Goal: Task Accomplishment & Management: Manage account settings

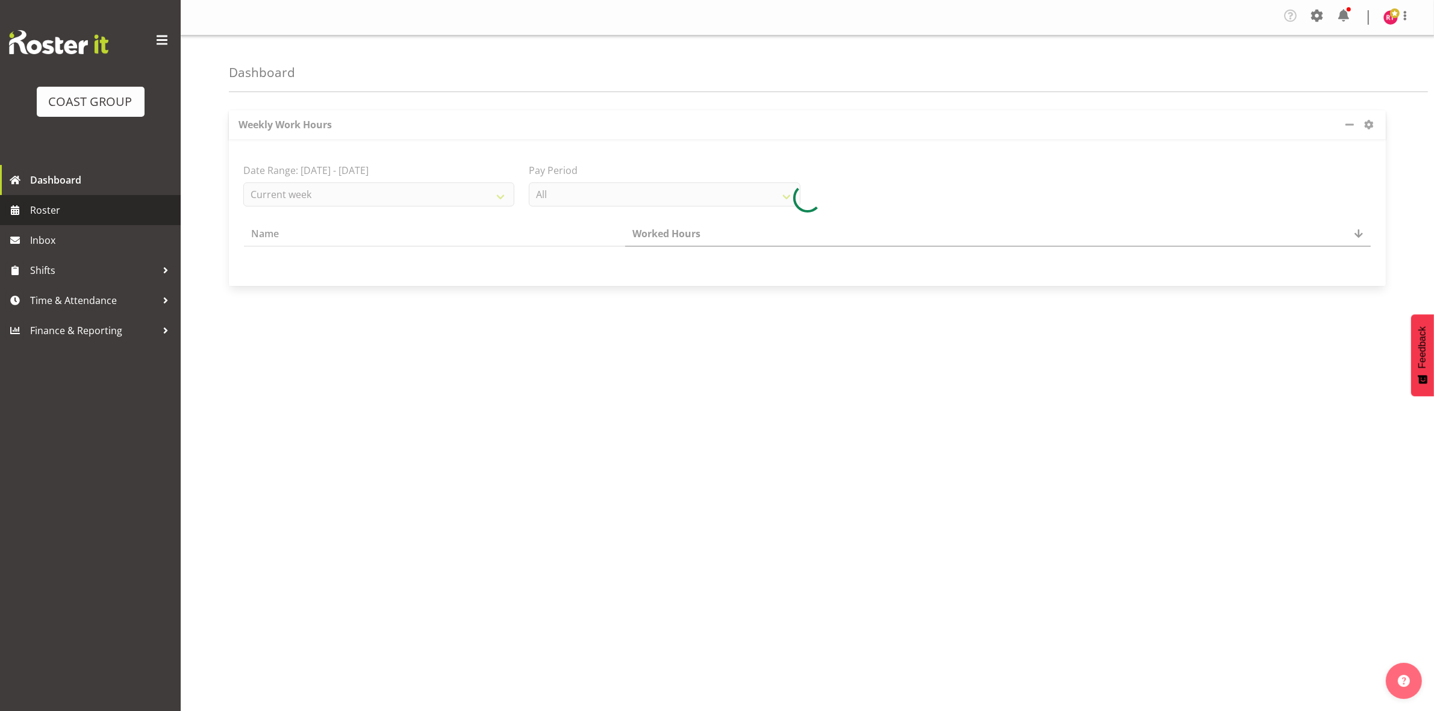
click at [88, 205] on span "Roster" at bounding box center [102, 210] width 145 height 18
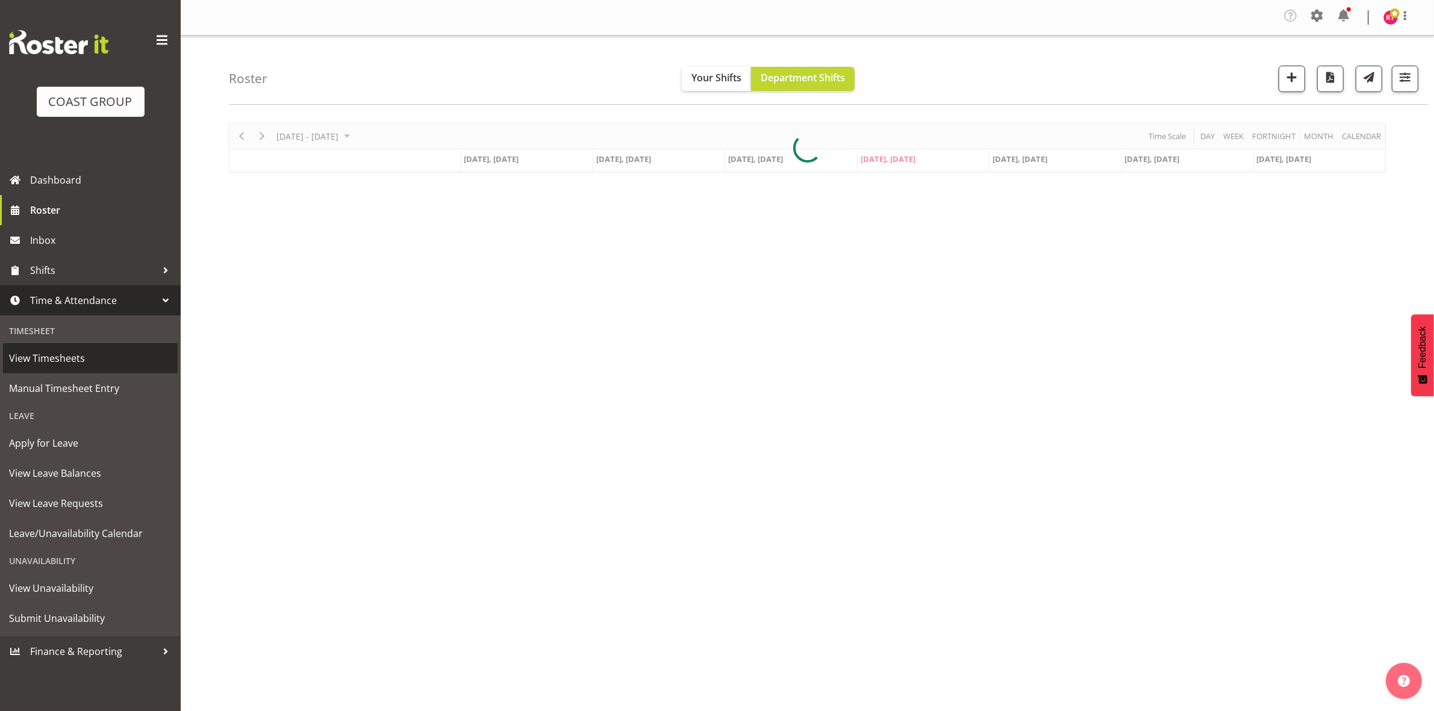
click at [83, 355] on span "View Timesheets" at bounding box center [90, 358] width 163 height 18
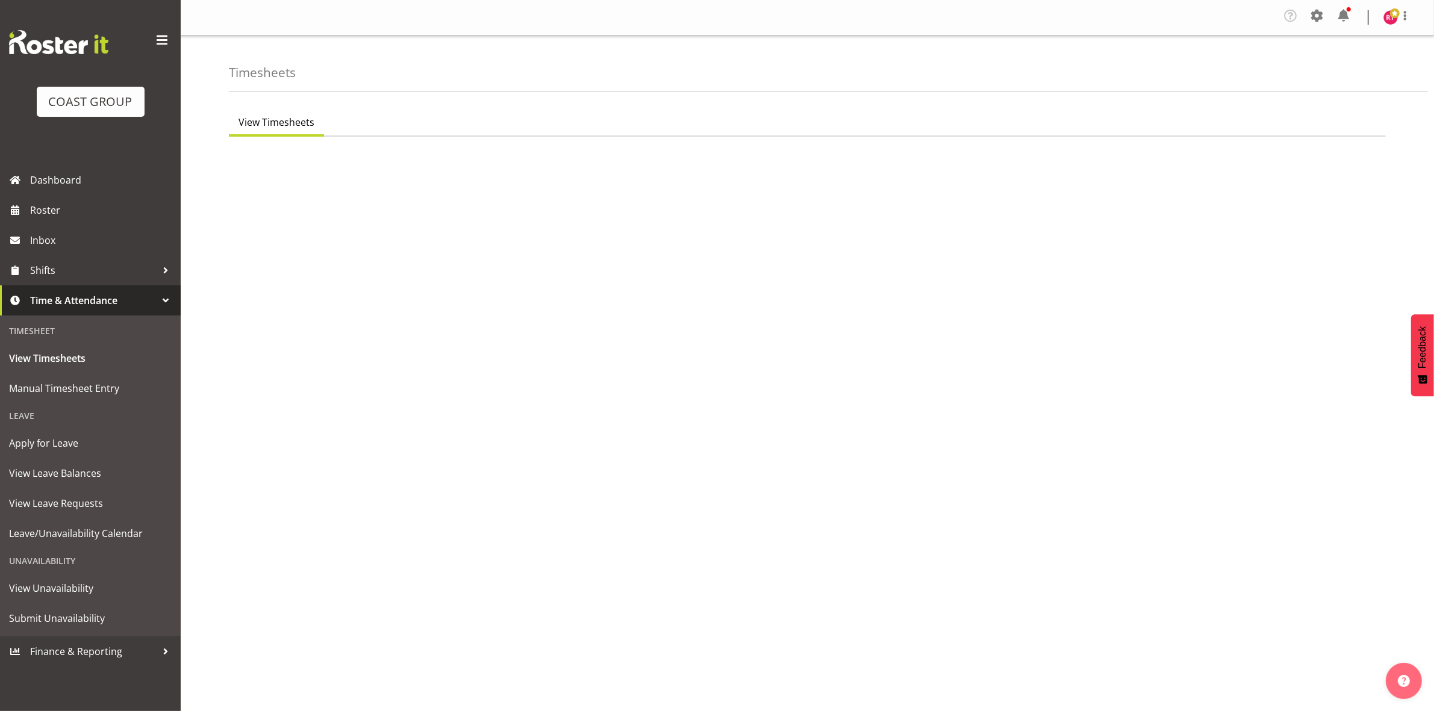
select select "7"
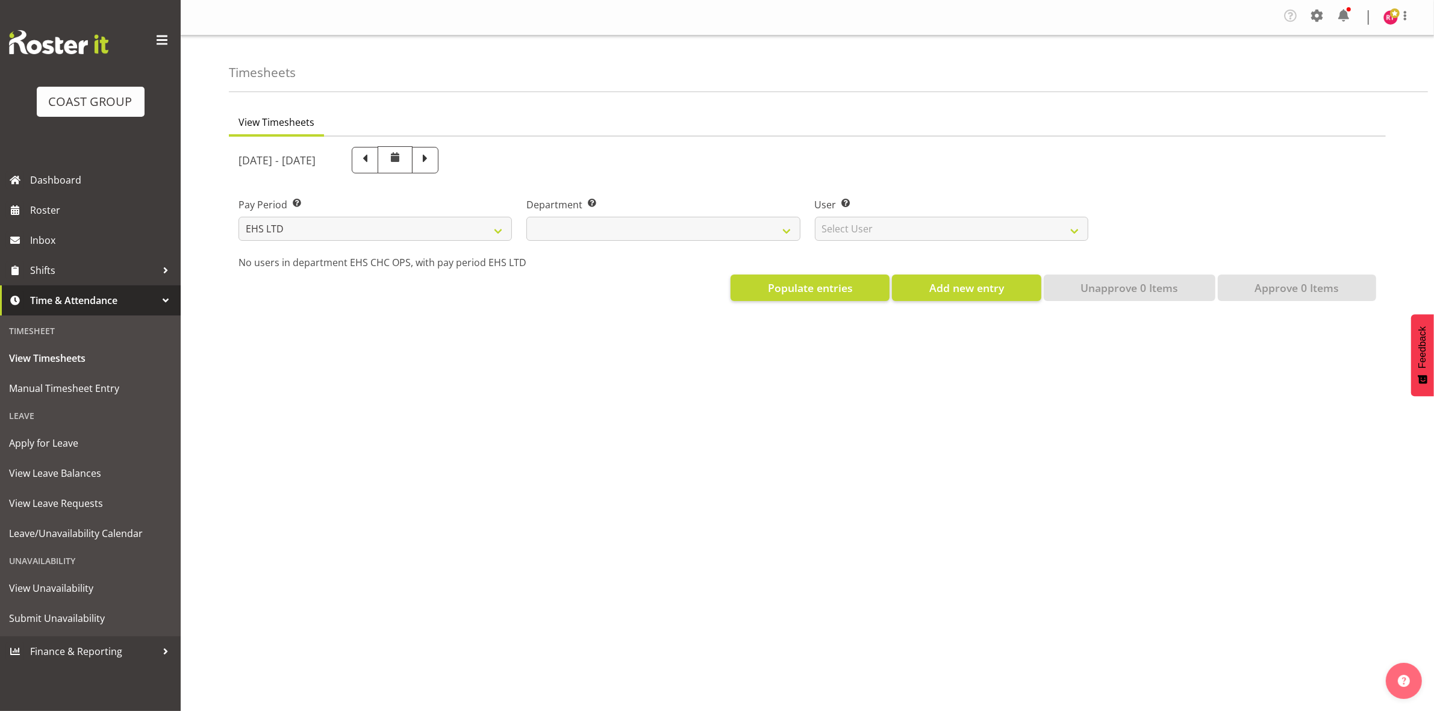
select select
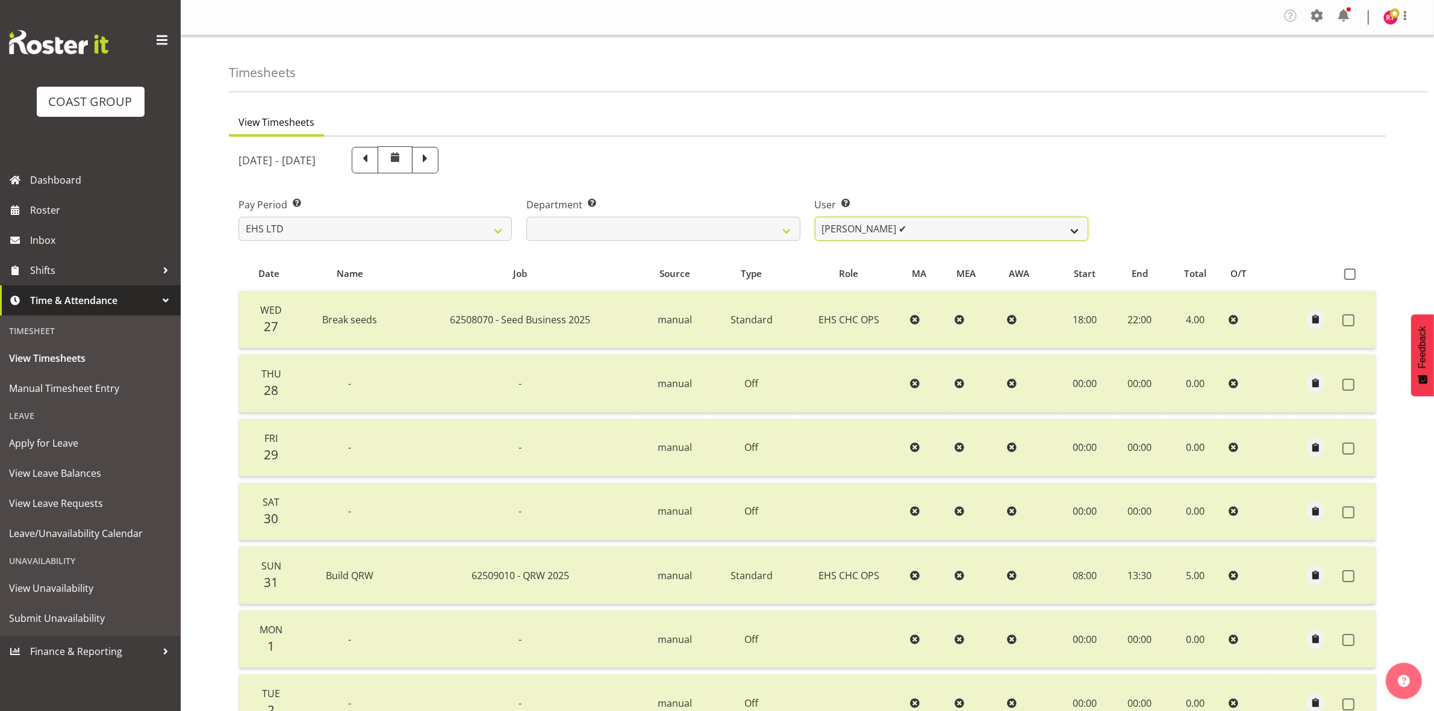
click at [926, 232] on select "[PERSON_NAME] ✔ [PERSON_NAME] ✔ [PERSON_NAME] ✔ [PERSON_NAME] ✔ [PERSON_NAME] ✔…" at bounding box center [952, 229] width 274 height 24
select select "11387"
click at [815, 217] on select "[PERSON_NAME] ✔ [PERSON_NAME] ✔ [PERSON_NAME] ✔ [PERSON_NAME] ✔ [PERSON_NAME] ✔…" at bounding box center [952, 229] width 274 height 24
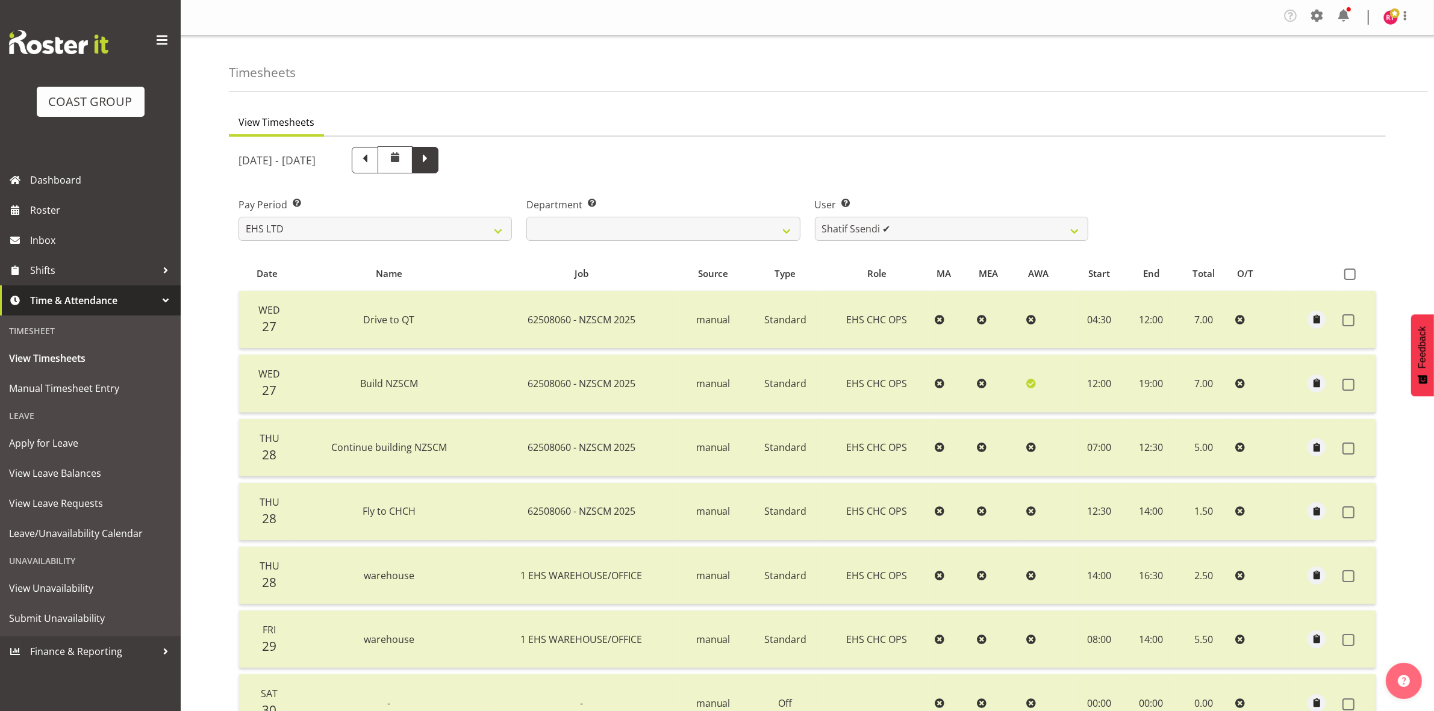
click at [433, 160] on span at bounding box center [425, 159] width 16 height 16
select select
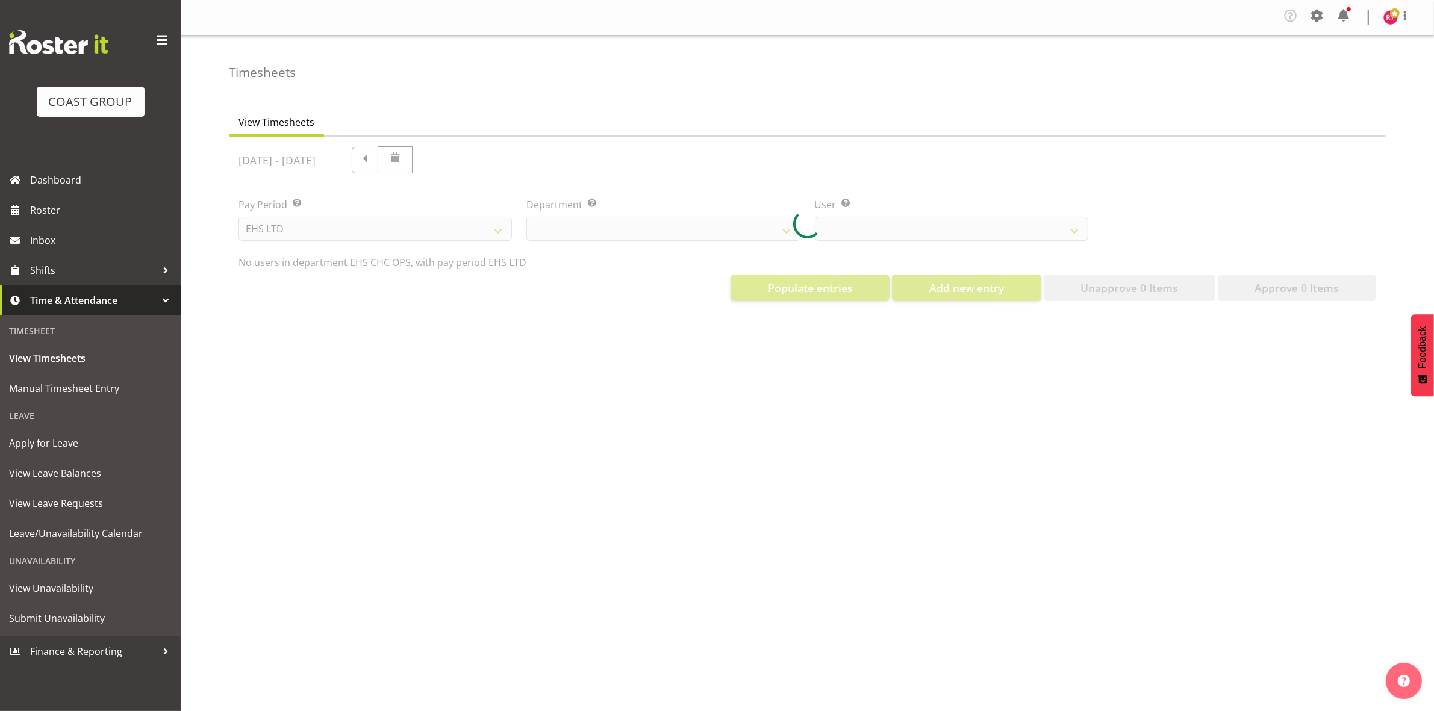
select select "11387"
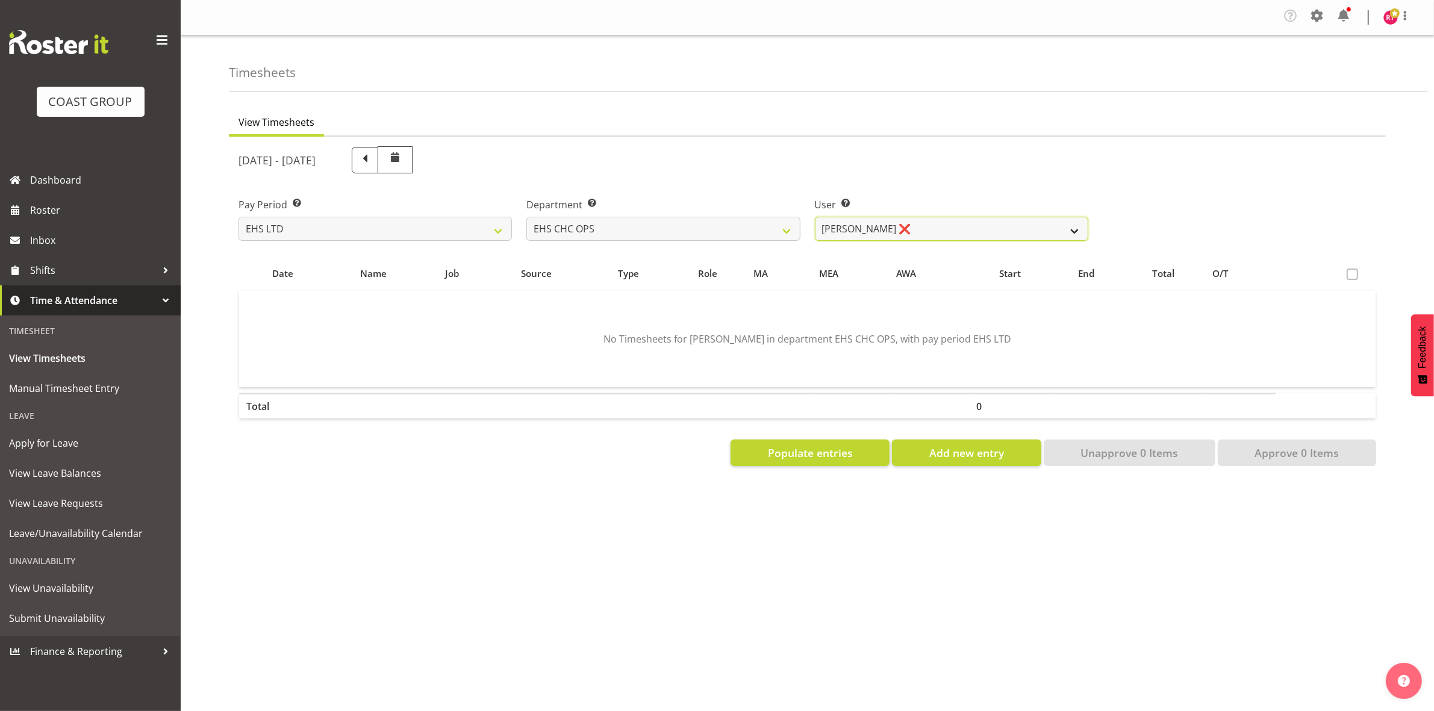
drag, startPoint x: 921, startPoint y: 225, endPoint x: 919, endPoint y: 231, distance: 6.1
click at [921, 225] on select "[PERSON_NAME] ❌ [PERSON_NAME] ❌ [PERSON_NAME] ❌ [PERSON_NAME] ❌ [PERSON_NAME] ❌…" at bounding box center [952, 229] width 274 height 24
click at [919, 232] on select "[PERSON_NAME] ❌ [PERSON_NAME] ❌ [PERSON_NAME] ❌ [PERSON_NAME] ❌ [PERSON_NAME] ❌…" at bounding box center [952, 229] width 274 height 24
click at [1386, 10] on figure at bounding box center [1391, 17] width 14 height 14
click at [1369, 70] on link "Log Out" at bounding box center [1355, 66] width 116 height 22
